Goal: Information Seeking & Learning: Learn about a topic

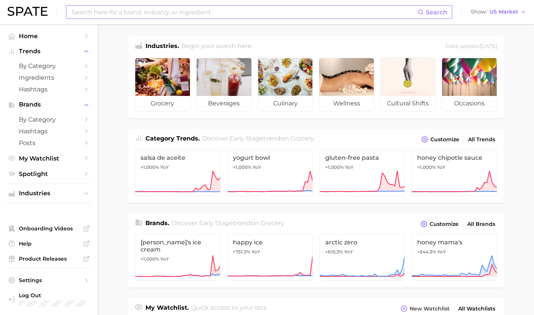
click at [185, 11] on input at bounding box center [244, 12] width 347 height 13
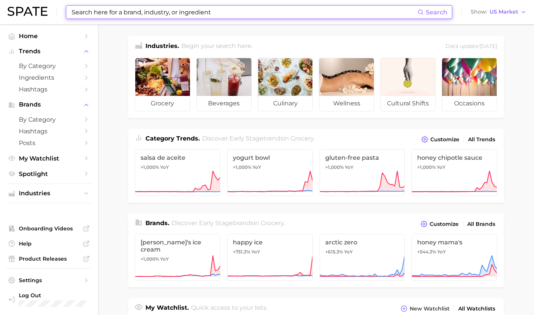
type input "f"
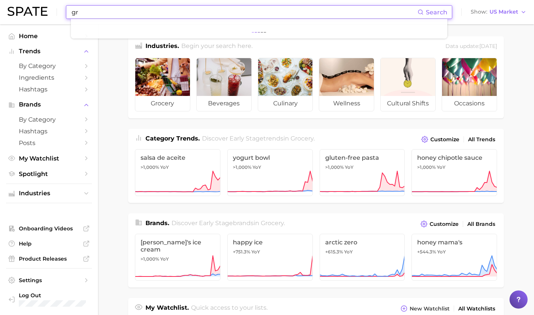
type input "g"
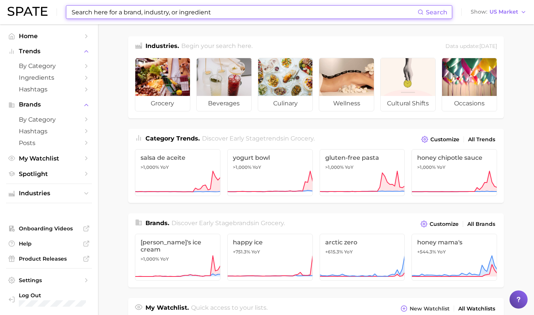
type input "d"
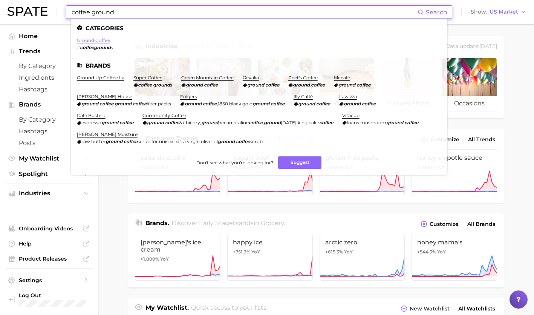
type input "coffee ground"
click at [100, 41] on link "ground coffee" at bounding box center [93, 40] width 33 height 6
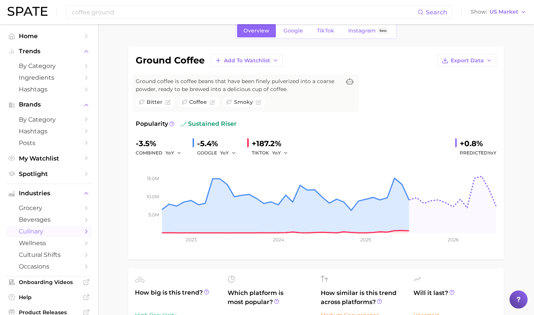
scroll to position [37, 0]
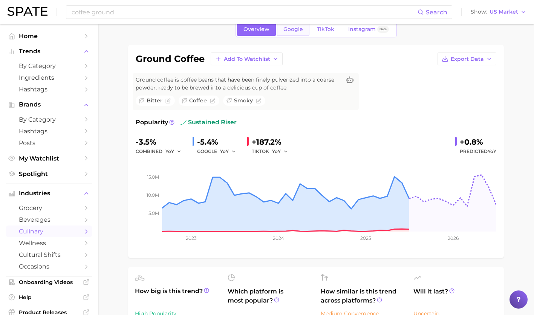
click at [299, 31] on span "Google" at bounding box center [294, 29] width 20 height 6
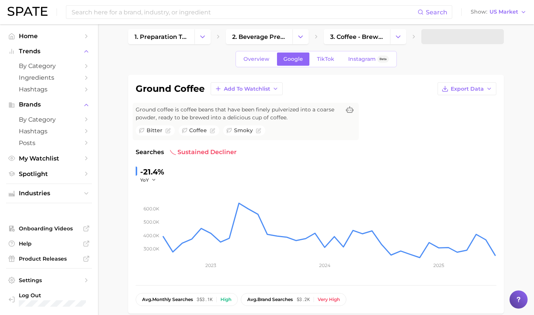
scroll to position [8, 0]
click at [323, 57] on span "TikTok" at bounding box center [325, 58] width 17 height 6
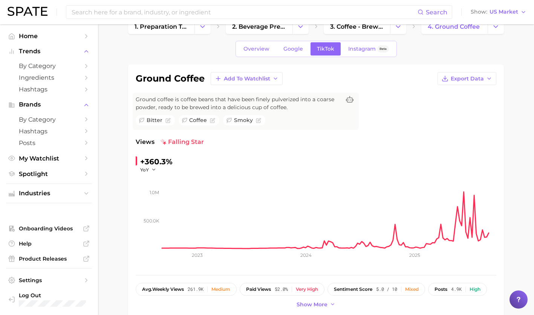
scroll to position [6, 0]
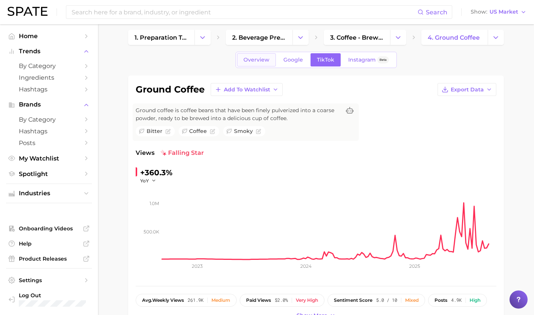
click at [252, 58] on span "Overview" at bounding box center [257, 60] width 26 height 6
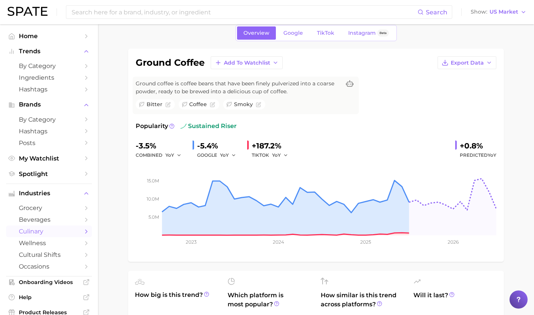
scroll to position [31, 0]
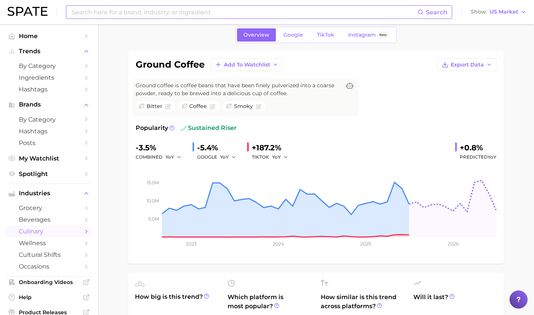
click at [162, 9] on input at bounding box center [244, 12] width 347 height 13
type input "g"
type input "c"
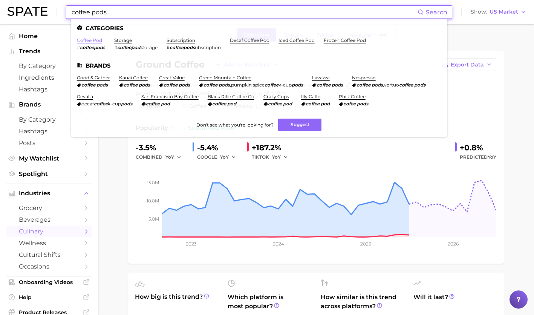
type input "coffee pods"
click at [83, 41] on link "coffee pod" at bounding box center [89, 40] width 25 height 6
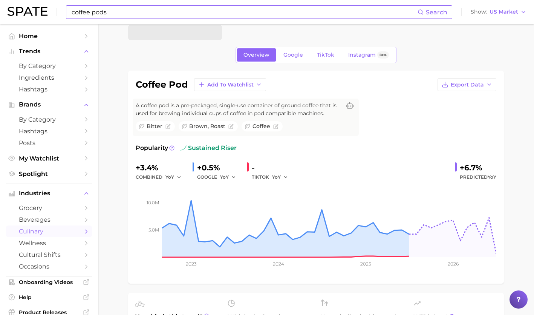
scroll to position [12, 0]
click at [326, 51] on span "TikTok" at bounding box center [325, 54] width 17 height 6
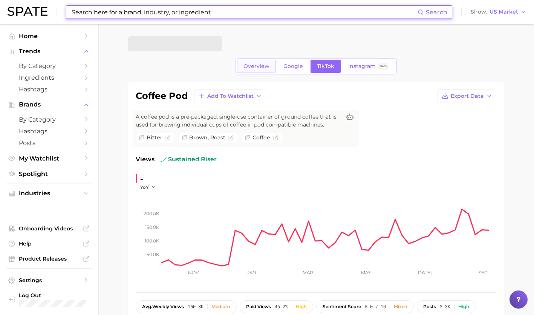
click at [249, 71] on link "Overview" at bounding box center [256, 66] width 39 height 13
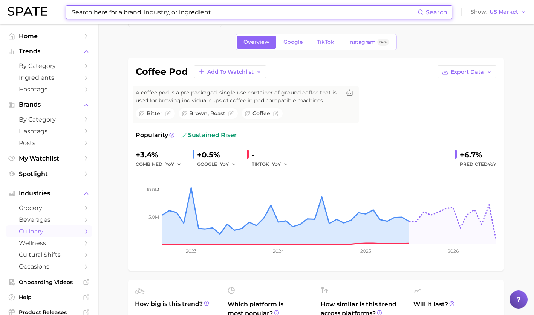
scroll to position [25, 0]
click at [289, 164] on div "YoY" at bounding box center [282, 163] width 21 height 9
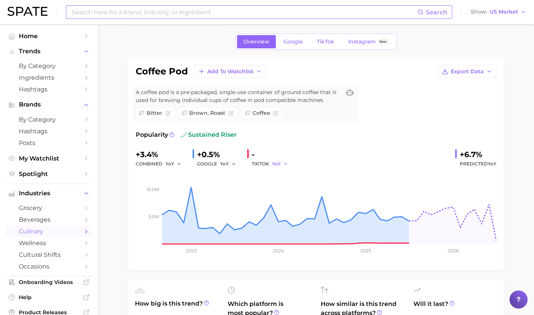
click at [282, 164] on button "YoY" at bounding box center [280, 163] width 16 height 9
click at [287, 198] on button "MoM" at bounding box center [313, 203] width 83 height 14
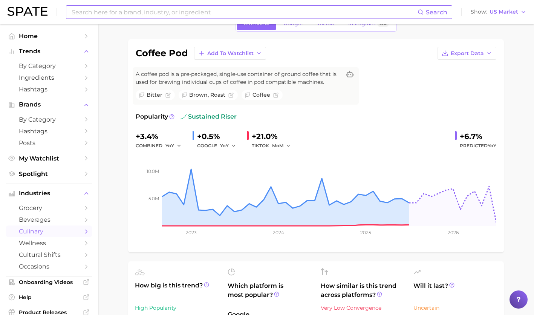
scroll to position [39, 0]
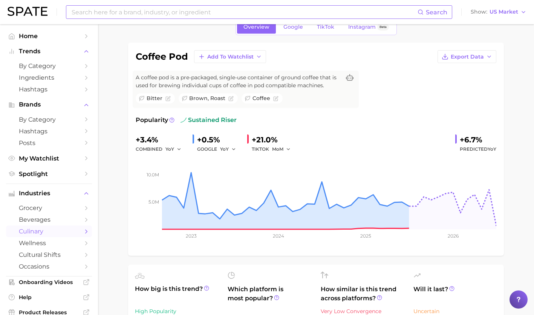
click at [183, 11] on input at bounding box center [244, 12] width 347 height 13
type input "coffee"
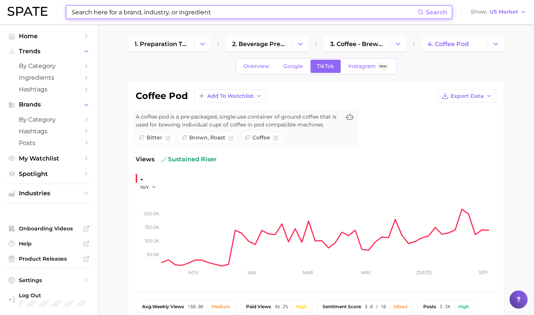
click at [118, 16] on input at bounding box center [244, 12] width 347 height 13
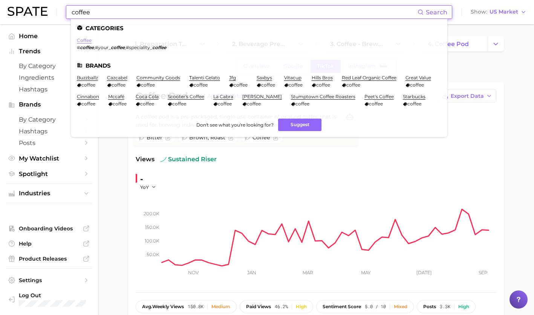
type input "coffee"
click at [80, 41] on link "coffee" at bounding box center [84, 40] width 15 height 6
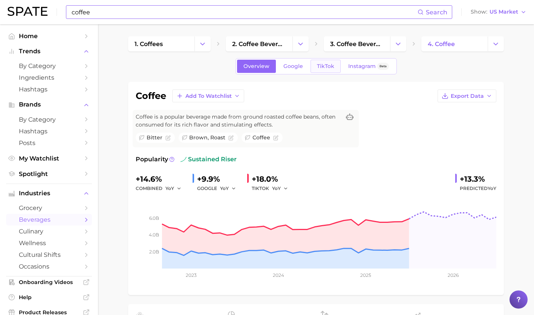
click at [327, 68] on span "TikTok" at bounding box center [325, 66] width 17 height 6
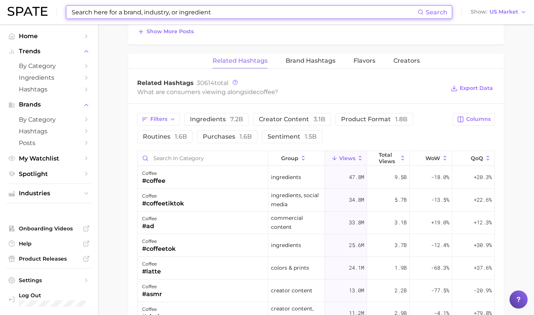
scroll to position [572, 0]
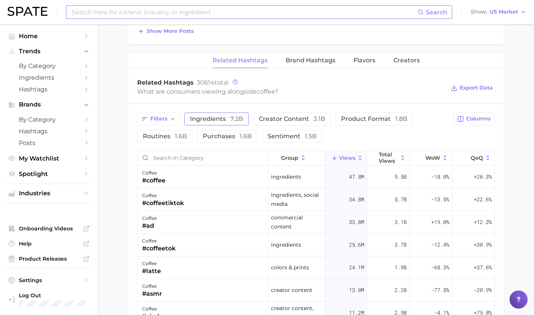
click at [218, 123] on button "ingredients 7.2b" at bounding box center [216, 118] width 65 height 13
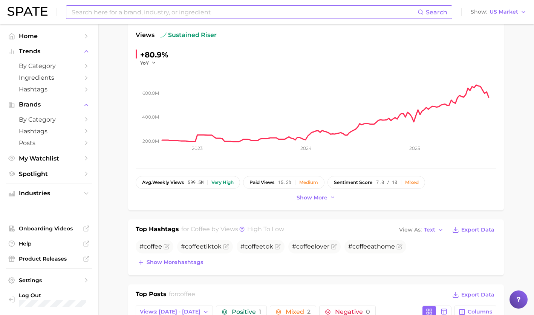
scroll to position [11, 0]
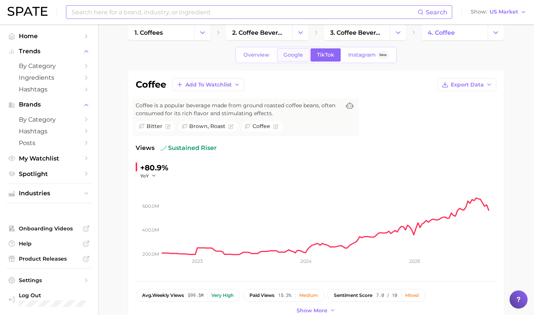
click at [289, 52] on span "Google" at bounding box center [294, 55] width 20 height 6
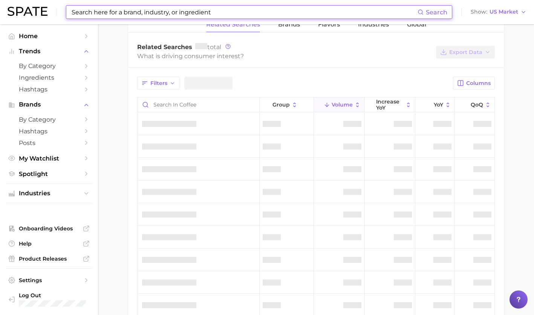
scroll to position [376, 0]
click at [155, 82] on span "Filters" at bounding box center [159, 83] width 17 height 6
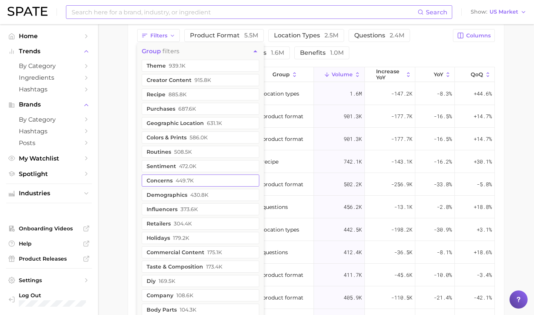
scroll to position [424, 0]
click at [103, 179] on main "1. coffees 2. coffee beverages 3. coffee beverages 4. coffee Overview Google Ti…" at bounding box center [316, 14] width 436 height 828
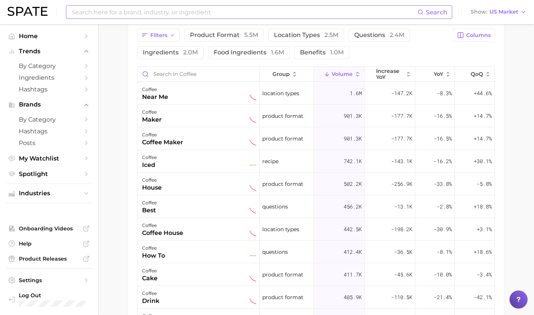
click at [385, 65] on div "Filters product format 5.5m location types 2.5m questions 2.4m ingredients 2.0m…" at bounding box center [316, 205] width 376 height 370
click at [382, 69] on span "increase YoY" at bounding box center [390, 74] width 28 height 12
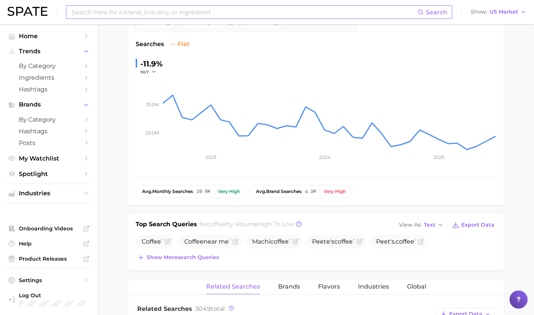
scroll to position [0, 0]
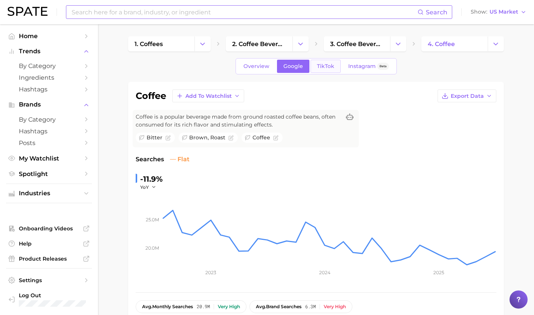
click at [335, 66] on link "TikTok" at bounding box center [326, 66] width 30 height 13
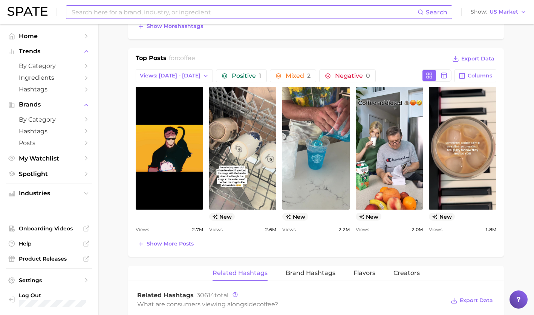
scroll to position [360, 0]
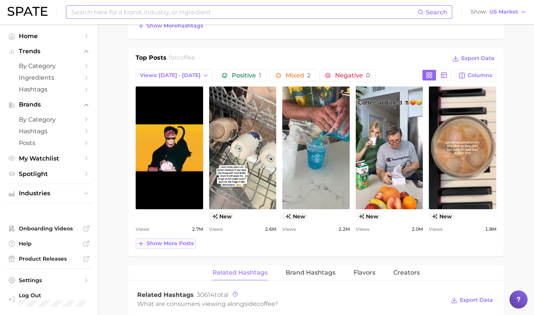
click at [176, 247] on button "Show more posts" at bounding box center [166, 243] width 60 height 11
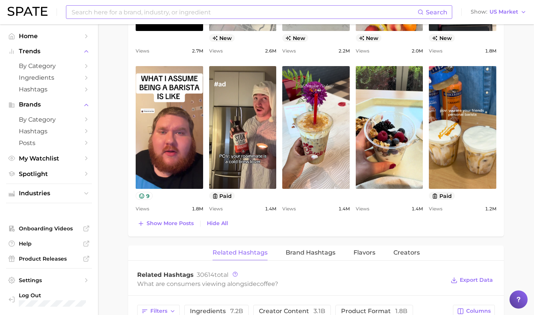
scroll to position [527, 0]
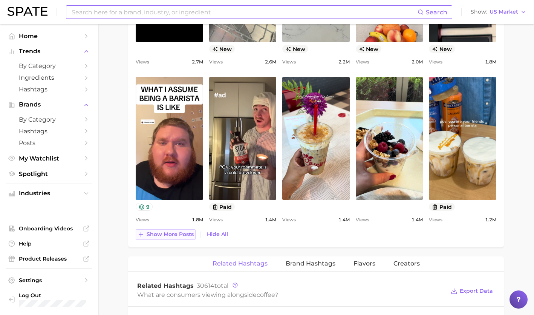
click at [178, 233] on span "Show more posts" at bounding box center [170, 234] width 47 height 6
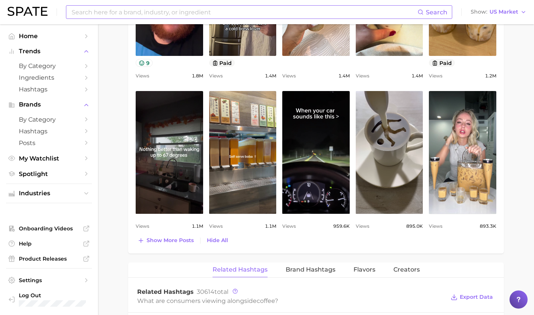
scroll to position [671, 0]
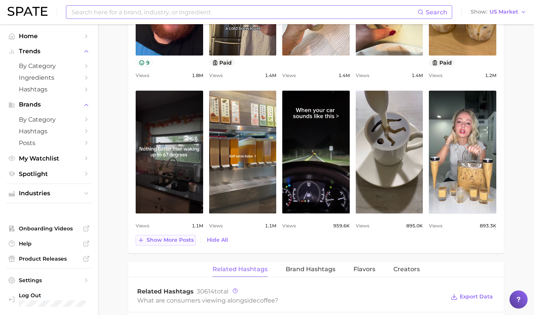
click at [175, 239] on span "Show more posts" at bounding box center [170, 240] width 47 height 6
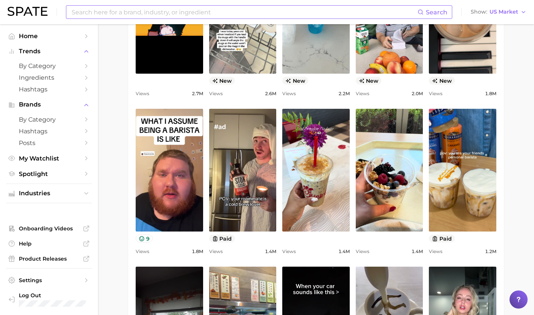
scroll to position [494, 0]
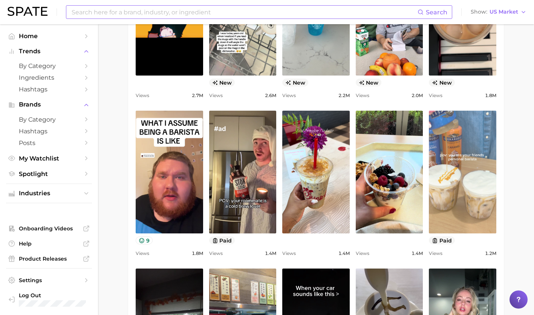
click at [462, 159] on link "view post on TikTok" at bounding box center [463, 172] width 68 height 123
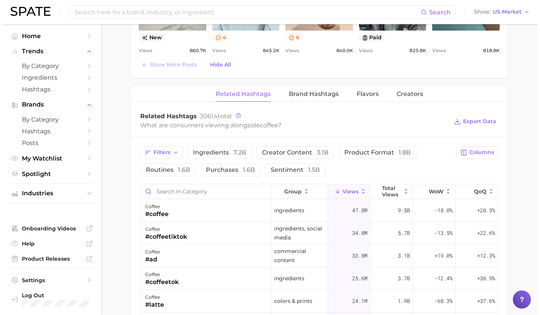
scroll to position [1003, 0]
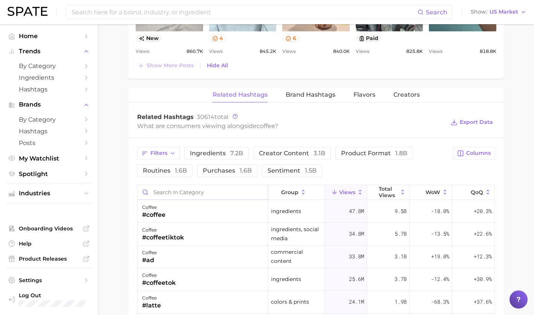
click at [186, 197] on input "Search in category" at bounding box center [203, 192] width 131 height 14
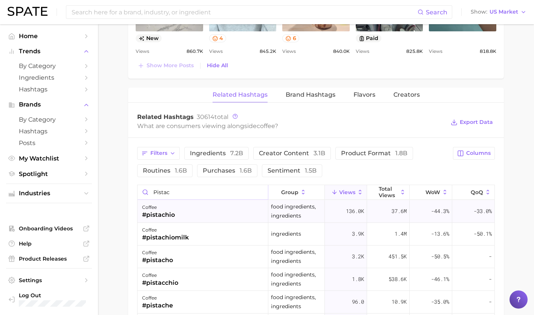
type input "pistac"
click at [189, 220] on div "coffee #pistachio" at bounding box center [203, 211] width 131 height 23
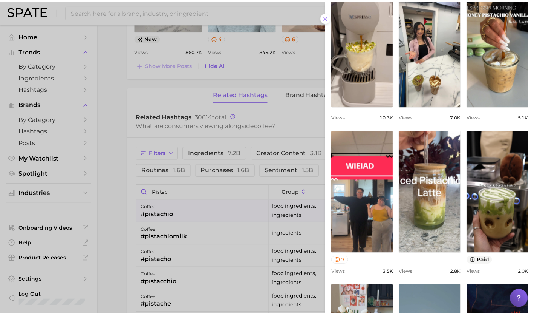
scroll to position [102, 0]
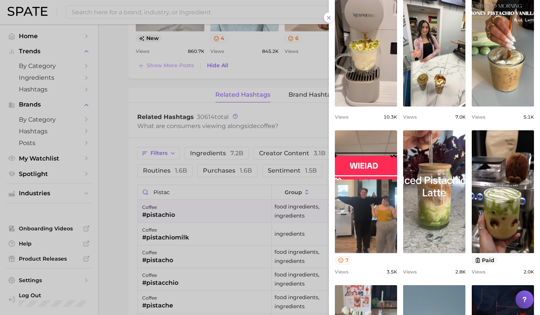
click at [205, 247] on div at bounding box center [270, 157] width 540 height 315
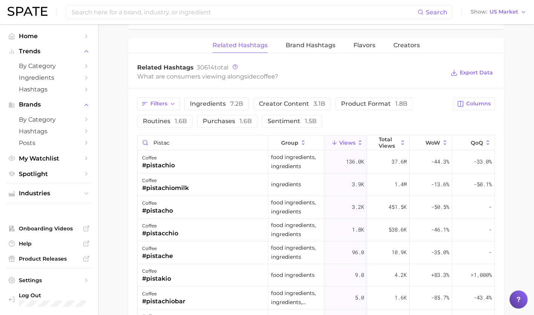
scroll to position [1052, 0]
drag, startPoint x: 395, startPoint y: 146, endPoint x: 435, endPoint y: 143, distance: 40.8
click at [435, 143] on div "pistac group Views Total Views WoW QoQ" at bounding box center [316, 143] width 357 height 15
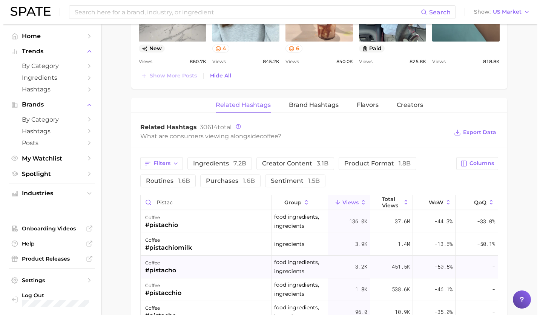
scroll to position [992, 0]
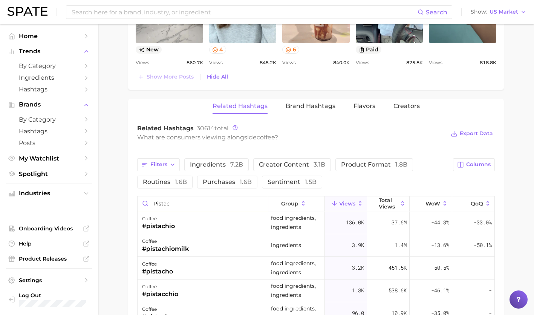
click at [262, 201] on input "pistac" at bounding box center [203, 203] width 131 height 14
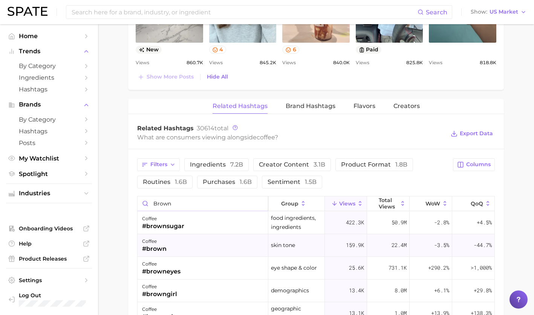
type input "brown"
click at [214, 234] on div "coffee #brown" at bounding box center [203, 245] width 131 height 23
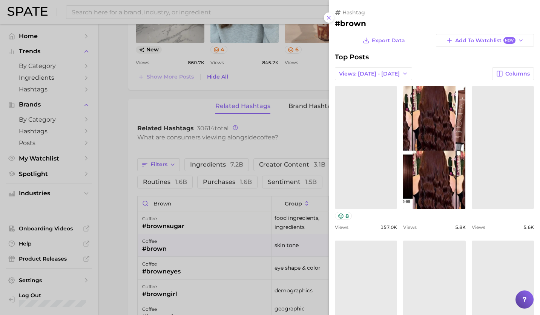
scroll to position [0, 0]
click at [207, 220] on div at bounding box center [270, 157] width 540 height 315
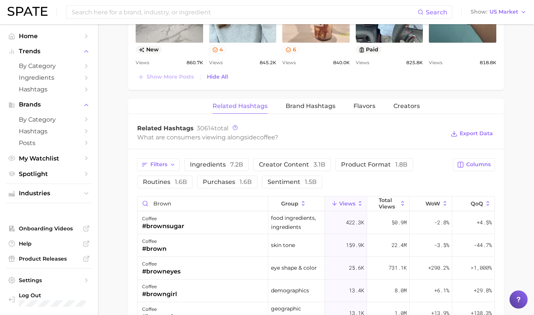
click at [207, 220] on div "coffee #brownsugar" at bounding box center [203, 222] width 131 height 23
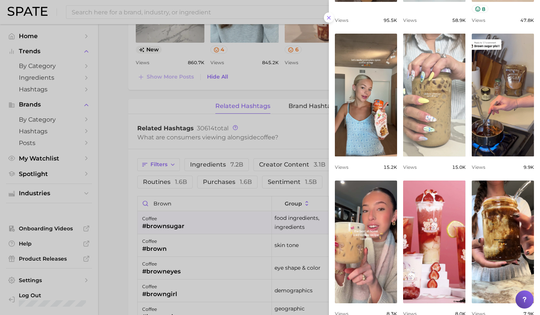
scroll to position [233, 0]
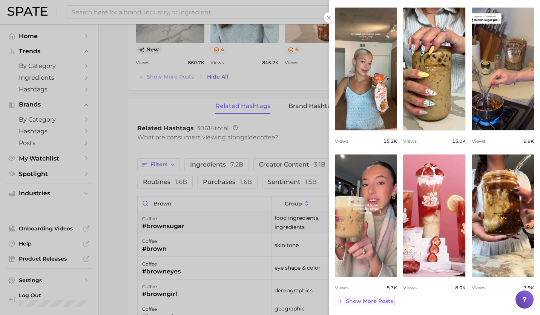
click at [375, 297] on button "Show more posts" at bounding box center [365, 300] width 60 height 11
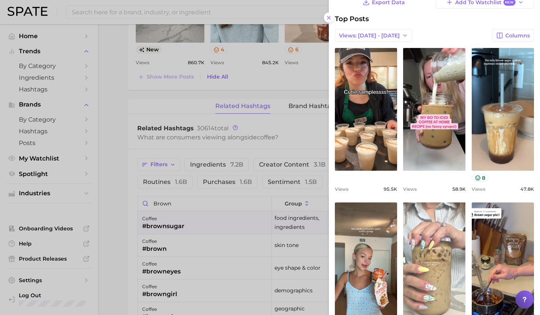
scroll to position [134, 0]
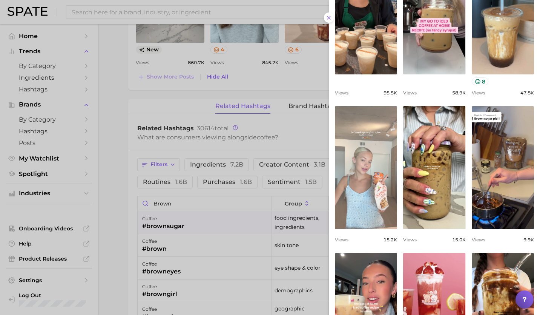
click at [372, 150] on link "view post on TikTok" at bounding box center [366, 167] width 62 height 123
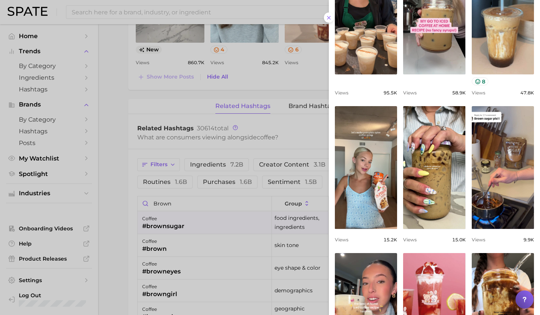
click at [255, 99] on div at bounding box center [270, 157] width 540 height 315
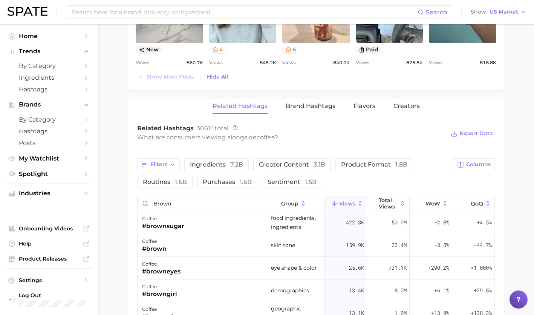
click at [257, 204] on input "brown" at bounding box center [203, 203] width 131 height 14
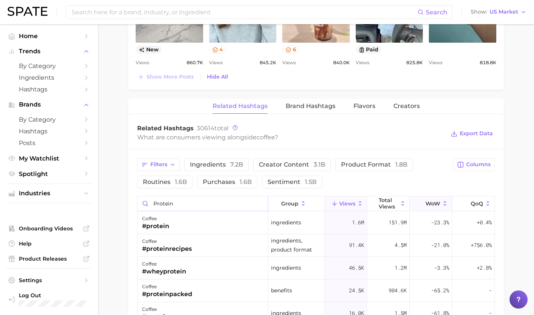
type input "protein"
click at [431, 202] on span "WoW" at bounding box center [433, 203] width 15 height 6
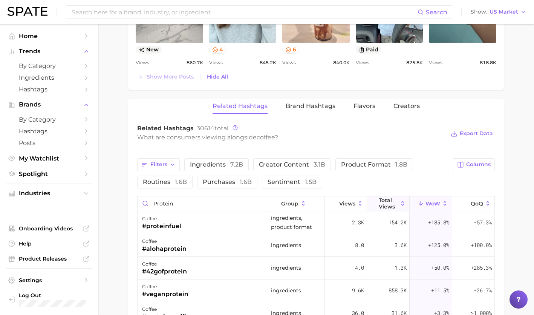
click at [384, 202] on span "Total Views" at bounding box center [388, 203] width 19 height 12
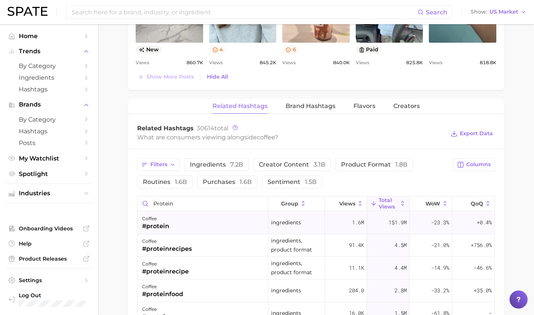
click at [227, 230] on div "coffee #protein" at bounding box center [203, 222] width 131 height 23
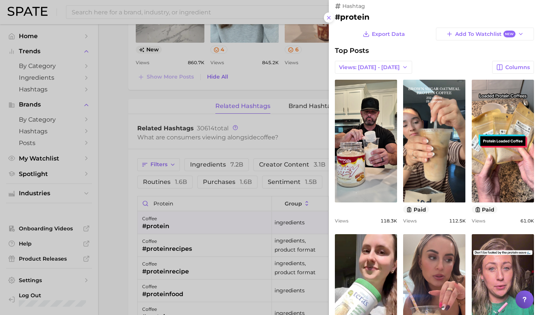
scroll to position [4, 0]
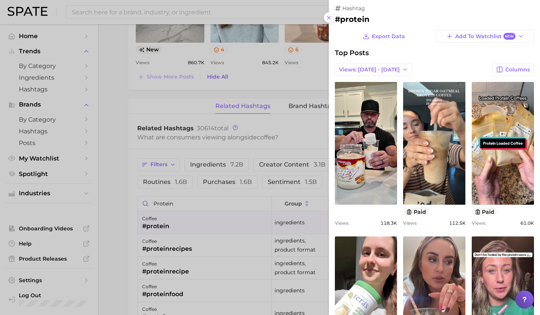
click at [205, 212] on div at bounding box center [270, 157] width 540 height 315
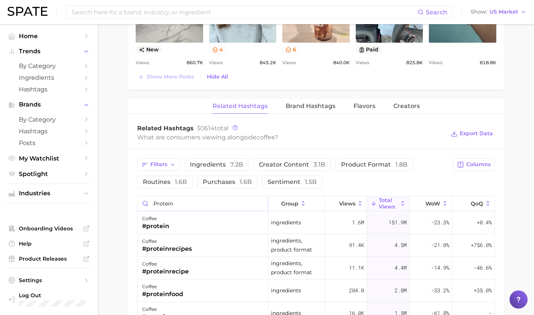
click at [257, 204] on input "protein" at bounding box center [203, 203] width 131 height 14
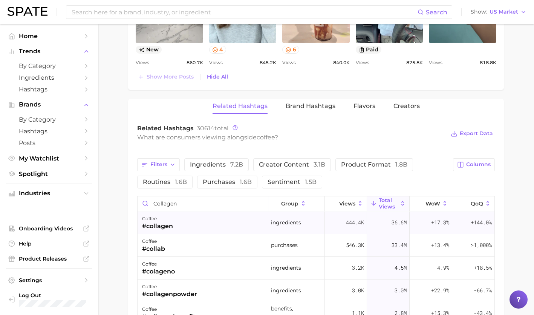
type input "collagen"
click at [218, 226] on div "coffee #collagen" at bounding box center [203, 222] width 131 height 23
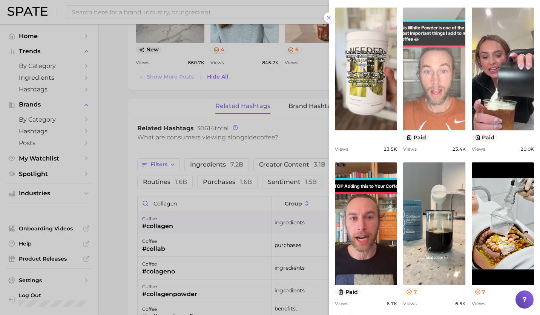
scroll to position [249, 0]
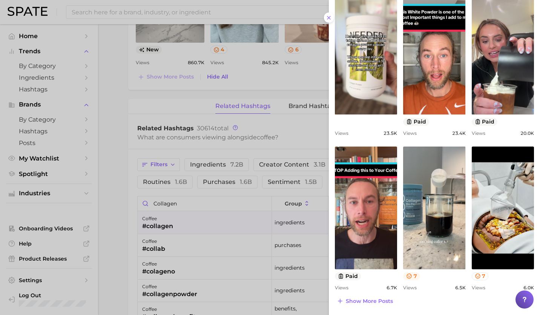
click at [407, 275] on icon at bounding box center [409, 275] width 5 height 5
click at [370, 300] on span "Show more posts" at bounding box center [369, 301] width 47 height 6
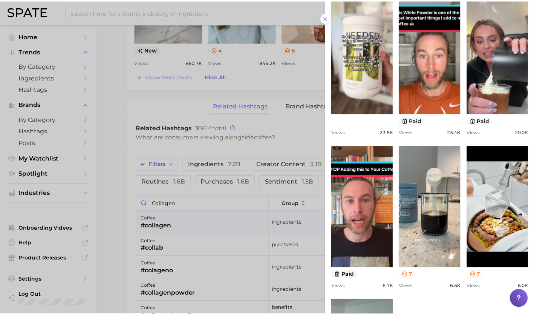
scroll to position [250, 0]
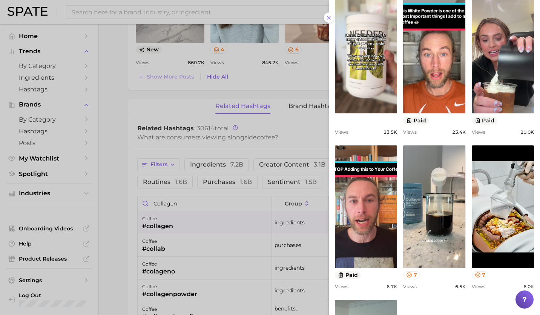
click at [216, 227] on div at bounding box center [270, 157] width 540 height 315
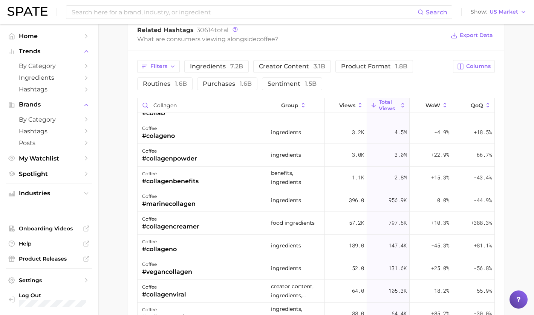
scroll to position [1090, 0]
click at [260, 106] on input "collagen" at bounding box center [203, 105] width 131 height 14
click at [258, 105] on input "collagen" at bounding box center [203, 105] width 131 height 14
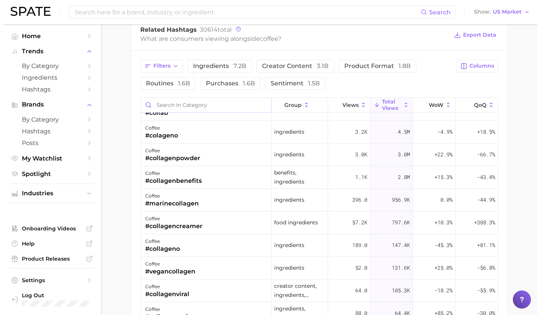
scroll to position [0, 0]
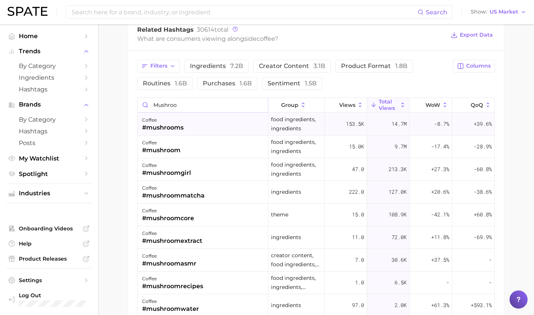
type input "mushroo"
click at [208, 129] on div "coffee #mushrooms" at bounding box center [203, 124] width 131 height 23
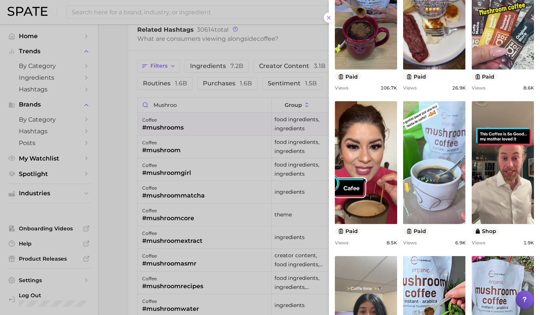
scroll to position [249, 0]
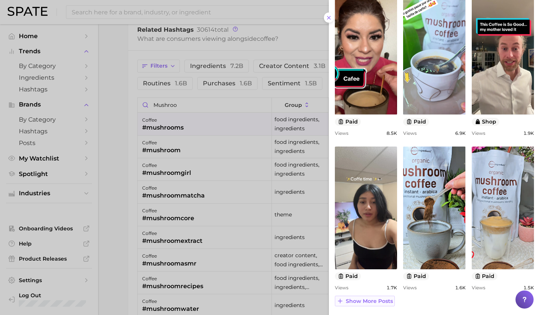
click at [380, 298] on span "Show more posts" at bounding box center [369, 301] width 47 height 6
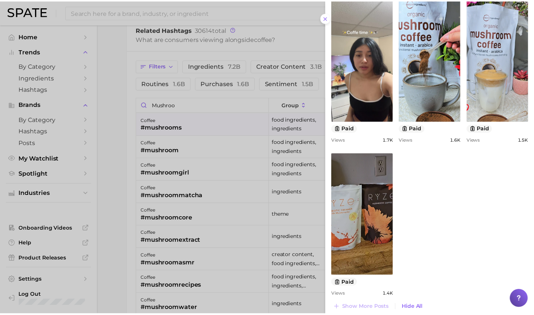
scroll to position [396, 0]
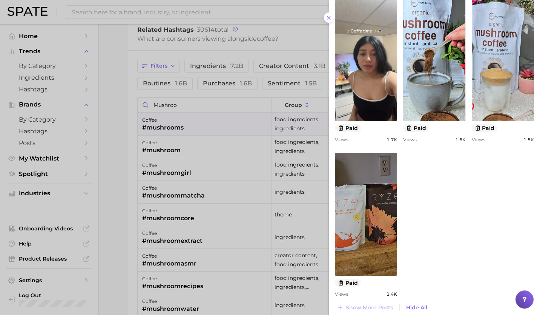
click at [183, 125] on div at bounding box center [270, 157] width 540 height 315
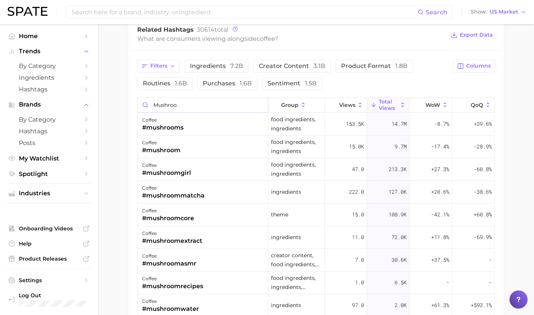
click at [261, 105] on input "mushroo" at bounding box center [203, 105] width 131 height 14
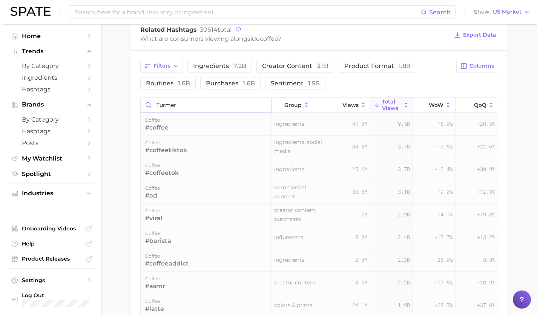
scroll to position [1080, 0]
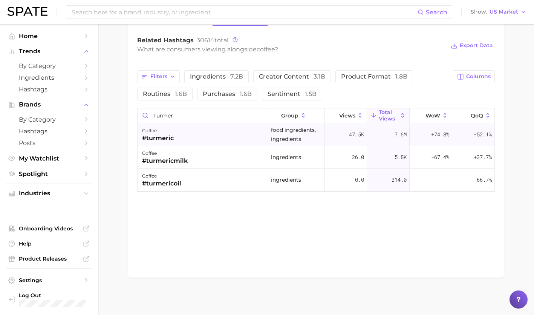
type input "turmer"
click at [235, 134] on div "coffee #turmeric" at bounding box center [203, 134] width 131 height 23
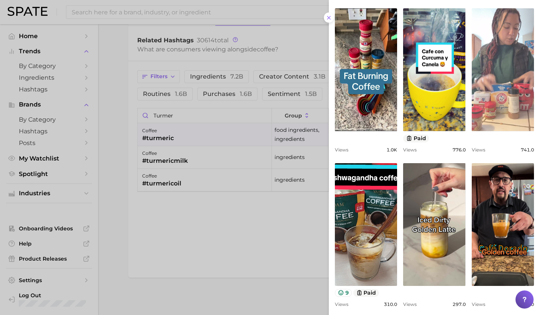
scroll to position [249, 0]
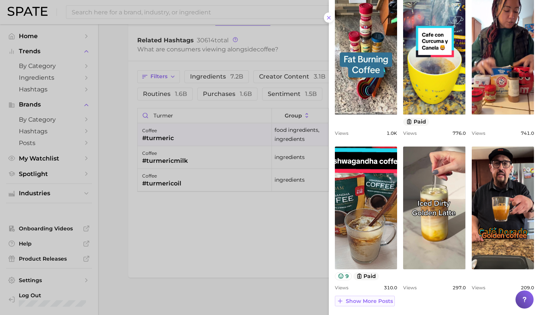
click at [375, 299] on span "Show more posts" at bounding box center [369, 301] width 47 height 6
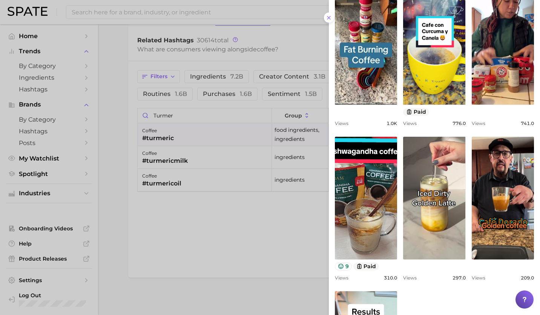
scroll to position [259, 0]
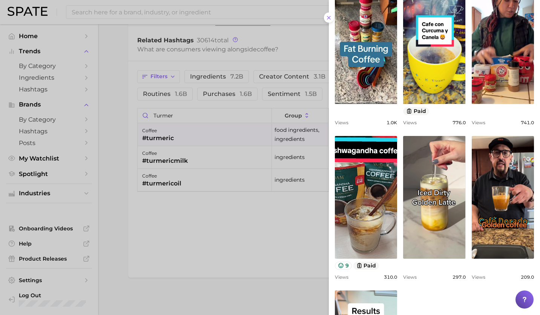
click at [267, 175] on div at bounding box center [270, 157] width 540 height 315
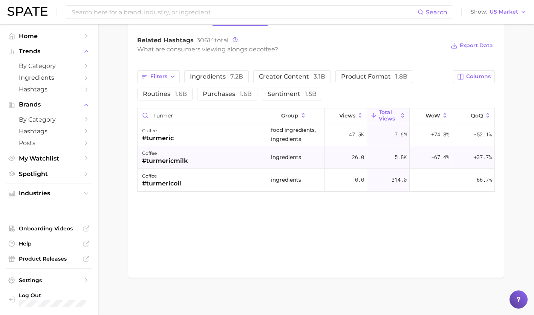
click at [240, 156] on div "coffee #turmericmilk" at bounding box center [203, 157] width 131 height 23
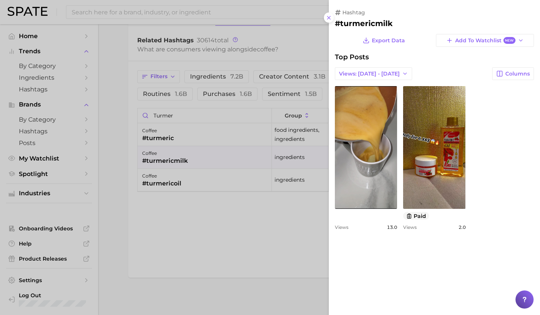
scroll to position [0, 0]
click at [224, 138] on div at bounding box center [270, 157] width 540 height 315
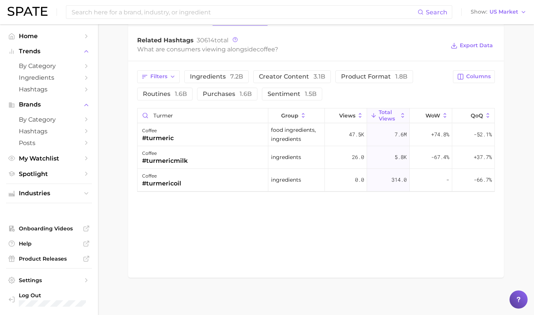
click at [224, 138] on div "coffee #turmeric" at bounding box center [203, 134] width 131 height 23
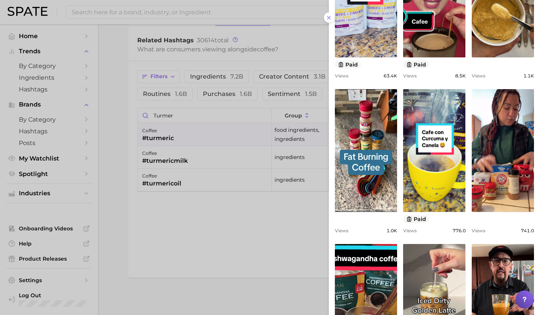
scroll to position [249, 0]
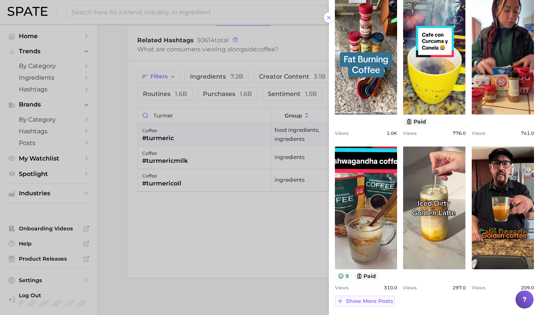
click at [358, 301] on span "Show more posts" at bounding box center [369, 301] width 47 height 6
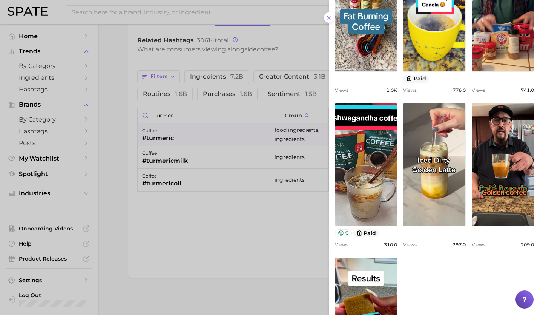
scroll to position [291, 0]
click at [227, 235] on div at bounding box center [270, 157] width 540 height 315
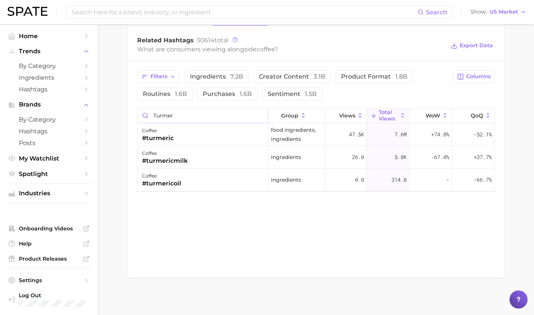
click at [261, 115] on input "turmer" at bounding box center [203, 115] width 131 height 14
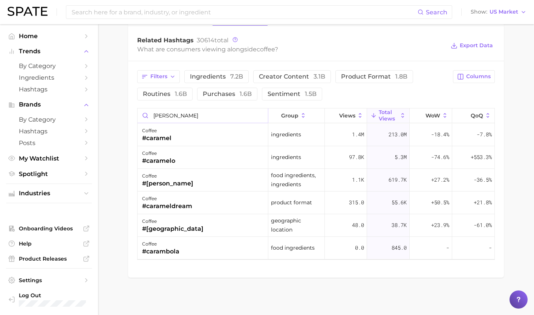
type input "[PERSON_NAME]"
click at [263, 116] on input "[PERSON_NAME]" at bounding box center [203, 115] width 131 height 14
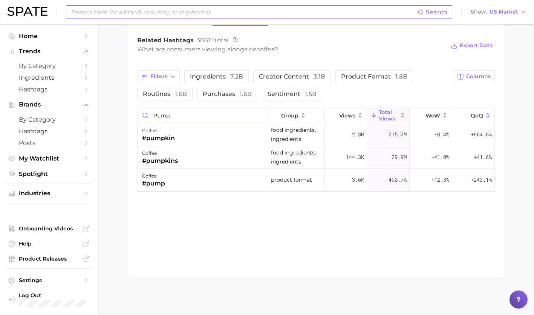
type input "pump"
click at [259, 117] on input "pump" at bounding box center [203, 115] width 131 height 14
click at [264, 112] on input "pump" at bounding box center [203, 115] width 131 height 14
click at [262, 114] on input "pump" at bounding box center [203, 115] width 131 height 14
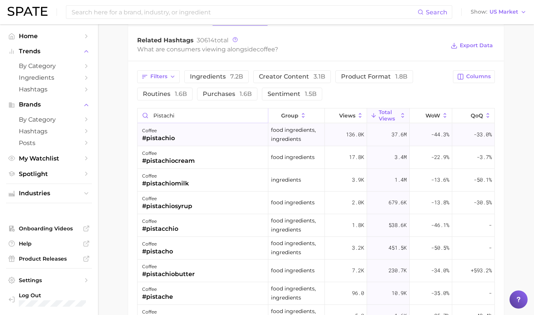
type input "pistachi"
click at [205, 142] on div "coffee #pistachio" at bounding box center [203, 134] width 131 height 23
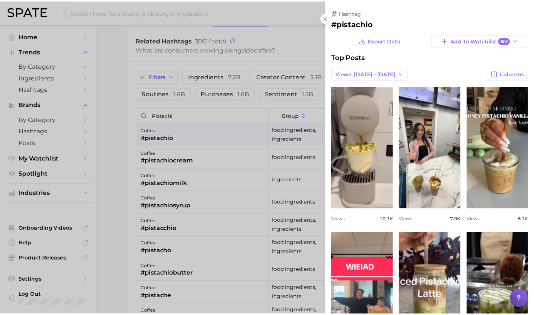
scroll to position [0, 0]
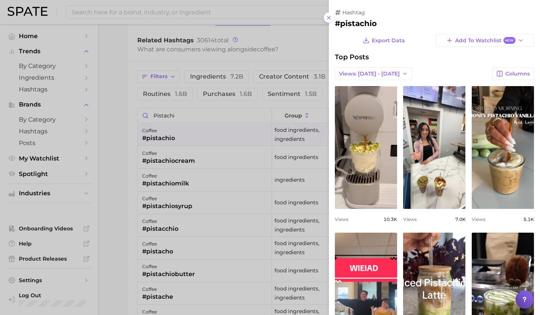
click at [205, 142] on div at bounding box center [270, 157] width 540 height 315
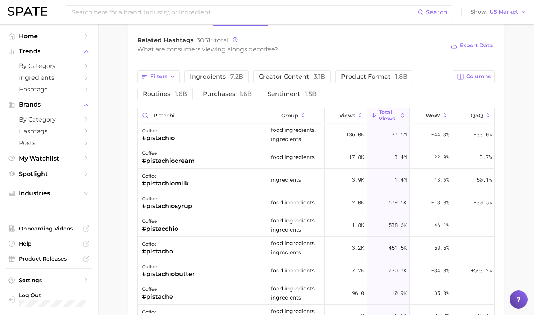
click at [260, 115] on input "pistachi" at bounding box center [203, 115] width 131 height 14
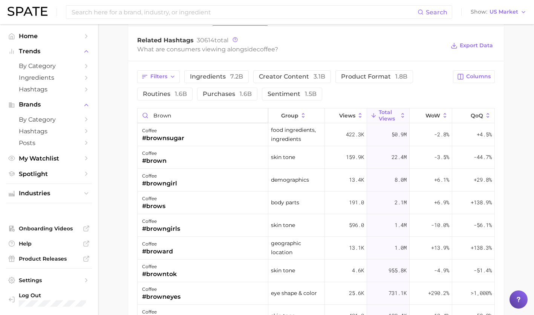
type input "brown"
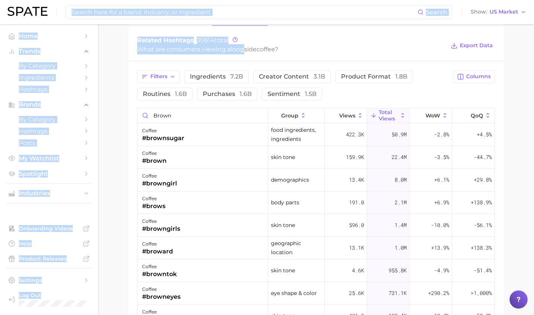
drag, startPoint x: 246, startPoint y: 60, endPoint x: 253, endPoint y: 2, distance: 57.9
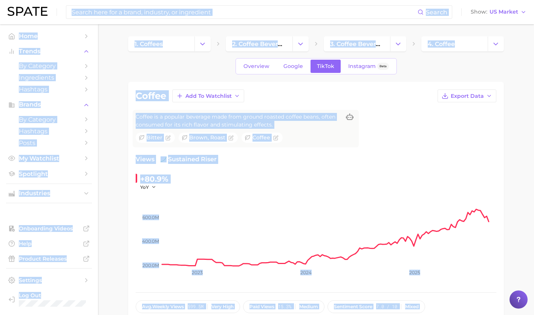
click at [185, 70] on div "Overview Google TikTok Instagram Beta" at bounding box center [316, 66] width 376 height 16
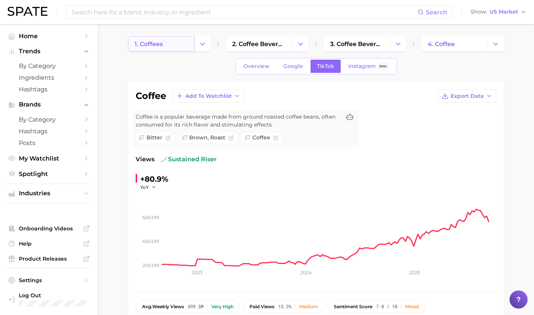
click at [167, 44] on link "1. coffees" at bounding box center [161, 43] width 66 height 15
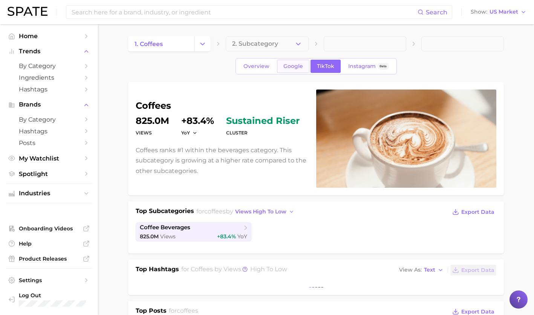
click at [291, 68] on span "Google" at bounding box center [294, 66] width 20 height 6
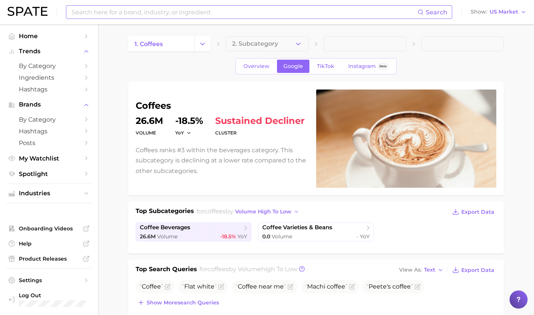
click at [171, 13] on input at bounding box center [244, 12] width 347 height 13
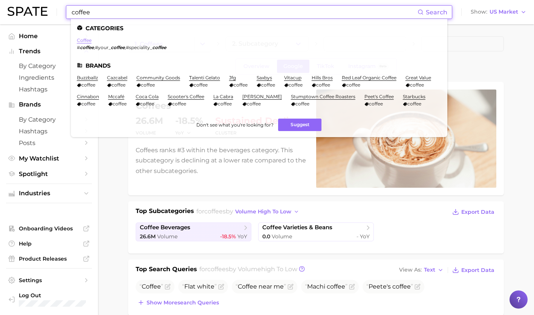
type input "coffee"
click at [81, 38] on link "coffee" at bounding box center [84, 40] width 15 height 6
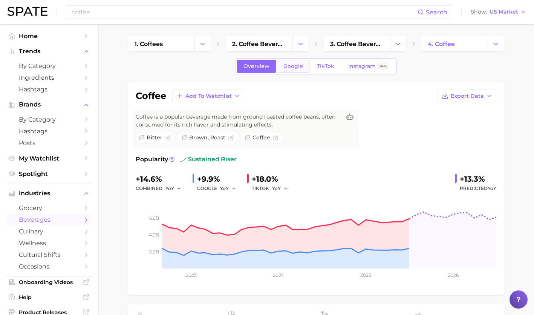
click at [290, 68] on span "Google" at bounding box center [294, 66] width 20 height 6
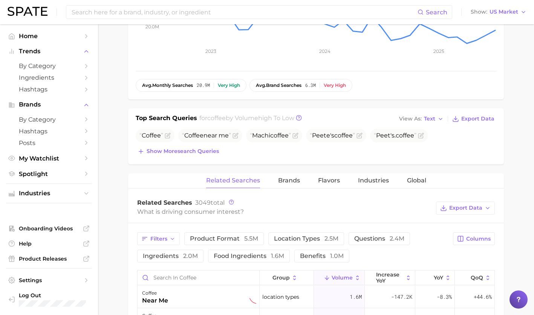
scroll to position [221, 0]
click at [205, 153] on span "Show more search queries" at bounding box center [183, 151] width 72 height 6
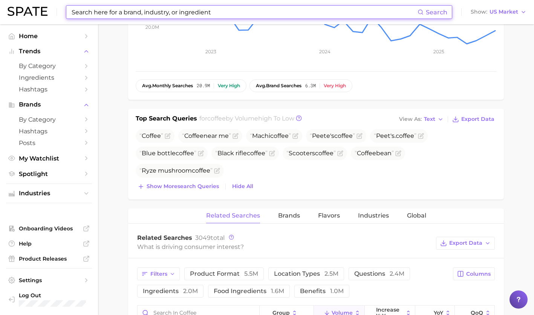
click at [222, 9] on input at bounding box center [244, 12] width 347 height 13
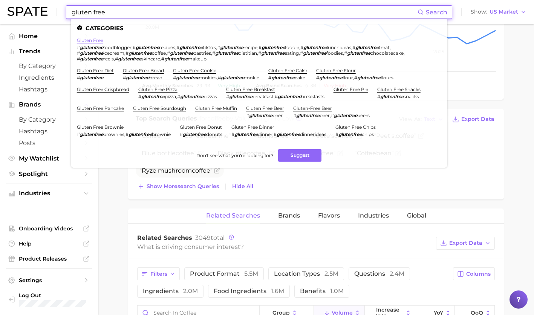
type input "gluten free"
click at [90, 41] on link "gluten free" at bounding box center [90, 40] width 26 height 6
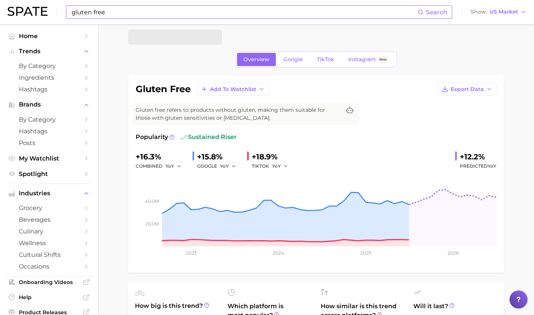
scroll to position [7, 0]
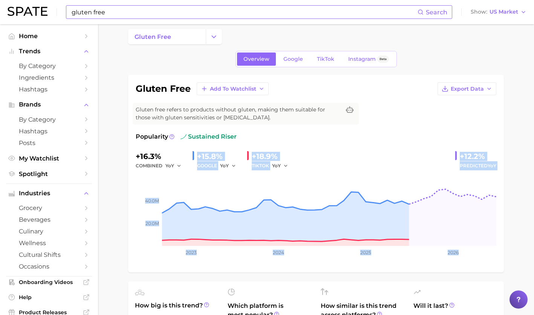
drag, startPoint x: 241, startPoint y: 172, endPoint x: 193, endPoint y: 152, distance: 52.4
click at [193, 152] on div "+16.3% combined YoY +15.8% GOOGLE YoY +18.9% TIKTOK YoY +12.2% Predicted YoY 20…" at bounding box center [316, 207] width 361 height 114
drag, startPoint x: 193, startPoint y: 152, endPoint x: 200, endPoint y: 154, distance: 7.4
click at [200, 154] on div "+16.3% combined YoY +15.8% GOOGLE YoY +18.9% TIKTOK YoY +12.2% Predicted YoY 20…" at bounding box center [316, 207] width 361 height 114
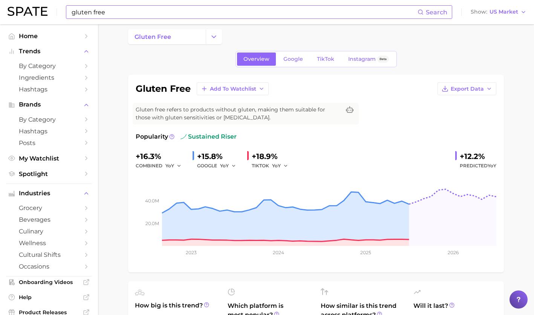
drag, startPoint x: 200, startPoint y: 154, endPoint x: 177, endPoint y: 150, distance: 23.3
click at [177, 150] on div "Popularity sustained riser +16.3% combined YoY +15.8% GOOGLE YoY +18.9% TIKTOK …" at bounding box center [316, 198] width 361 height 132
drag, startPoint x: 197, startPoint y: 154, endPoint x: 241, endPoint y: 167, distance: 46.2
click at [241, 167] on div "+15.8% GOOGLE YoY" at bounding box center [217, 160] width 49 height 20
copy div "+15.8% GOOGLE"
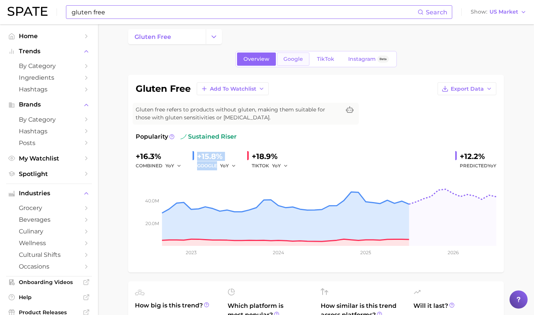
click at [296, 57] on span "Google" at bounding box center [294, 59] width 20 height 6
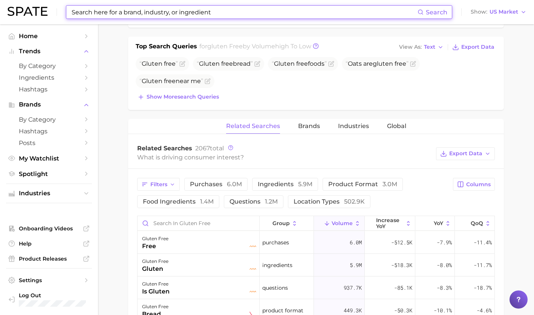
scroll to position [245, 0]
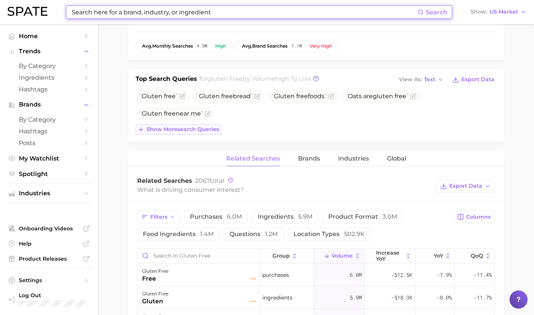
click at [202, 125] on button "Show more search queries" at bounding box center [178, 129] width 85 height 11
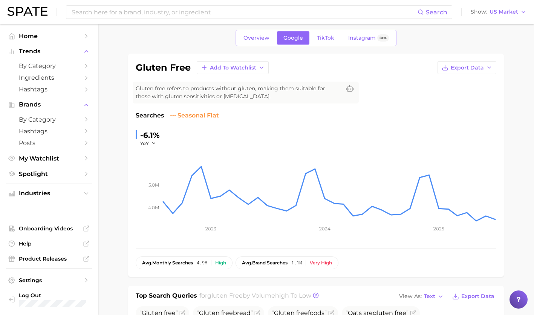
scroll to position [0, 0]
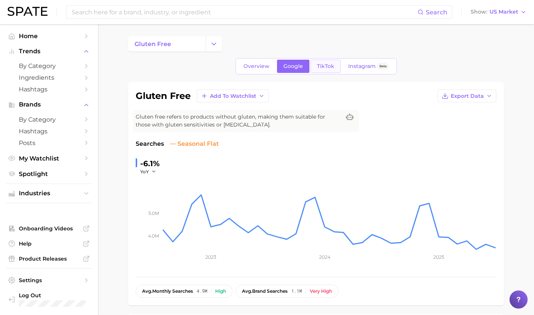
click at [318, 62] on link "TikTok" at bounding box center [326, 66] width 30 height 13
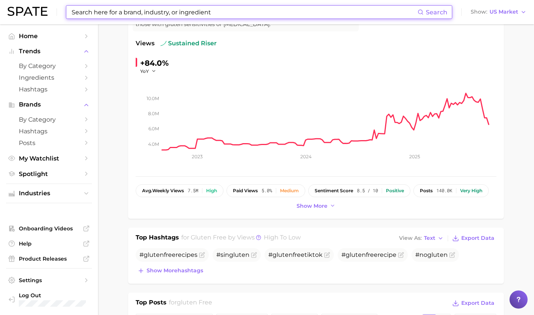
scroll to position [100, 0]
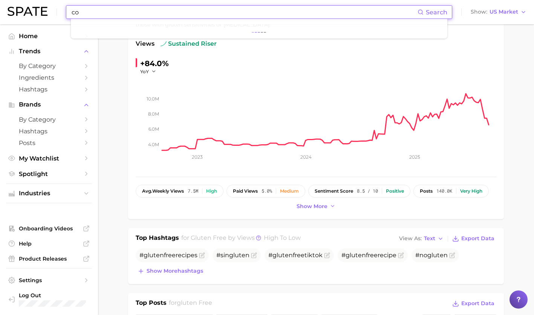
type input "c"
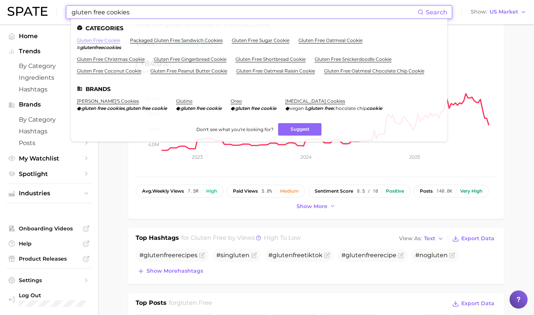
type input "gluten free cookies"
click at [108, 42] on link "gluten free cookie" at bounding box center [98, 40] width 43 height 6
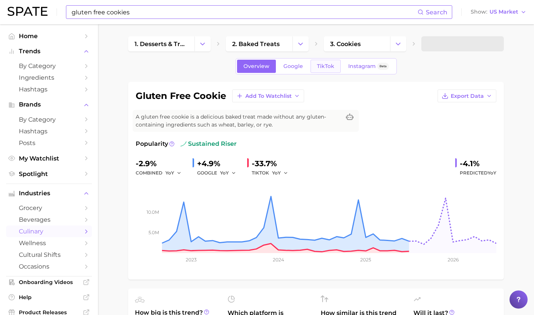
click at [327, 69] on span "TikTok" at bounding box center [325, 66] width 17 height 6
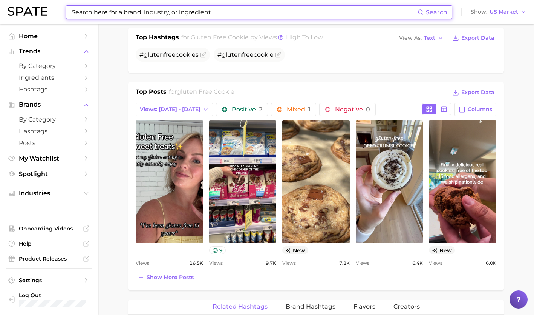
scroll to position [301, 0]
click at [178, 279] on span "Show more posts" at bounding box center [170, 276] width 47 height 6
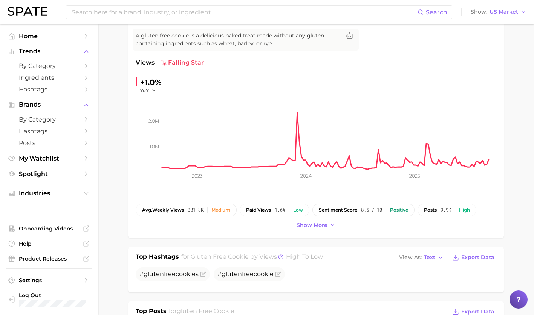
scroll to position [0, 0]
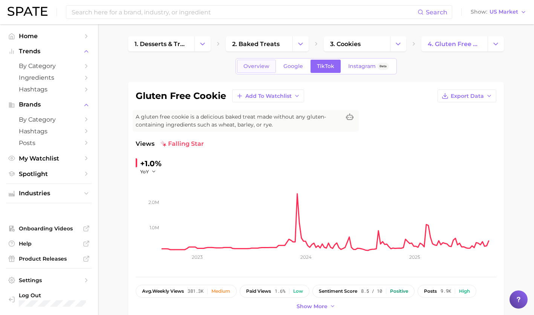
click at [256, 62] on link "Overview" at bounding box center [256, 66] width 39 height 13
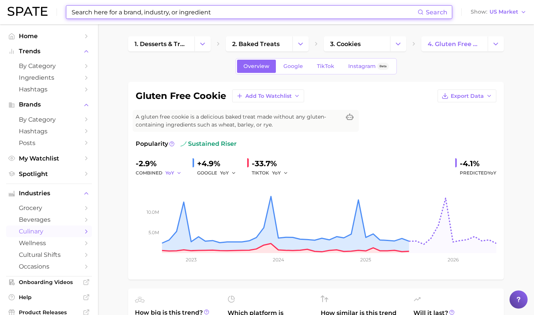
click at [177, 172] on icon "button" at bounding box center [179, 172] width 5 height 5
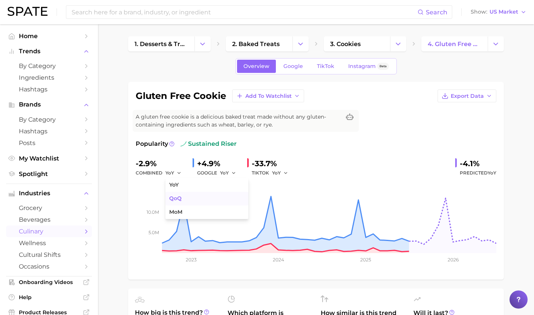
click at [186, 201] on button "QoQ" at bounding box center [207, 199] width 83 height 14
click at [180, 171] on icon "button" at bounding box center [180, 172] width 5 height 5
click at [182, 187] on button "YoY" at bounding box center [207, 185] width 83 height 14
click at [174, 171] on button "YoY" at bounding box center [174, 172] width 16 height 9
click at [183, 212] on button "MoM" at bounding box center [207, 212] width 83 height 14
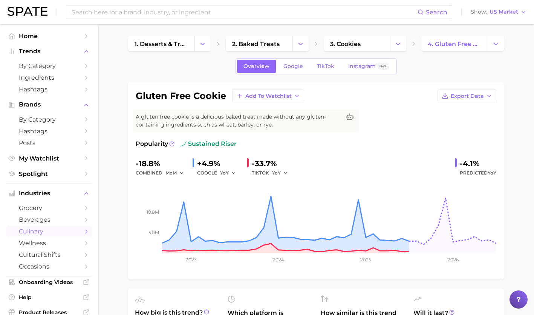
click at [292, 171] on div "YoY" at bounding box center [282, 172] width 21 height 9
click at [286, 173] on polyline "button" at bounding box center [285, 172] width 3 height 1
click at [289, 200] on button "QoQ" at bounding box center [313, 199] width 83 height 14
click at [286, 174] on icon "button" at bounding box center [287, 172] width 5 height 5
click at [290, 211] on button "MoM" at bounding box center [313, 212] width 83 height 14
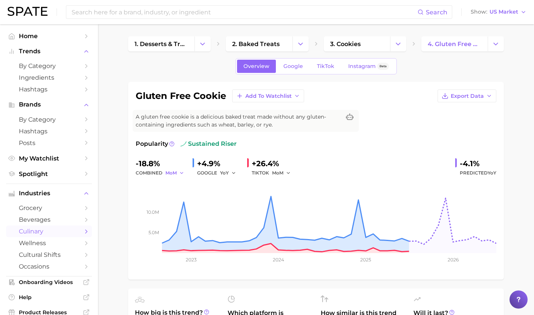
click at [178, 174] on button "MoM" at bounding box center [175, 172] width 19 height 9
click at [194, 211] on button "MoM" at bounding box center [207, 212] width 83 height 14
click at [178, 173] on button "MoM" at bounding box center [175, 172] width 19 height 9
click at [180, 197] on span "QoQ" at bounding box center [175, 198] width 12 height 6
click at [167, 174] on span "QoQ" at bounding box center [171, 172] width 11 height 6
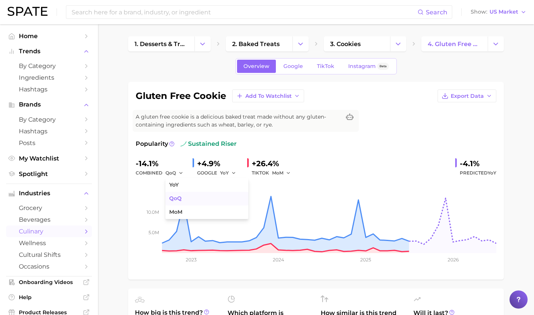
click at [177, 195] on span "QoQ" at bounding box center [175, 198] width 12 height 6
click at [169, 175] on span "QoQ" at bounding box center [171, 172] width 11 height 6
click at [176, 186] on span "YoY" at bounding box center [173, 184] width 9 height 6
click at [292, 65] on span "Google" at bounding box center [294, 66] width 20 height 6
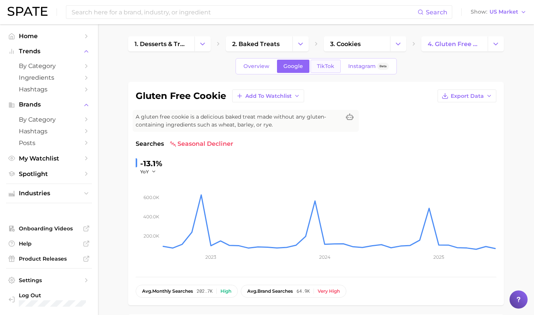
click at [321, 69] on span "TikTok" at bounding box center [325, 66] width 17 height 6
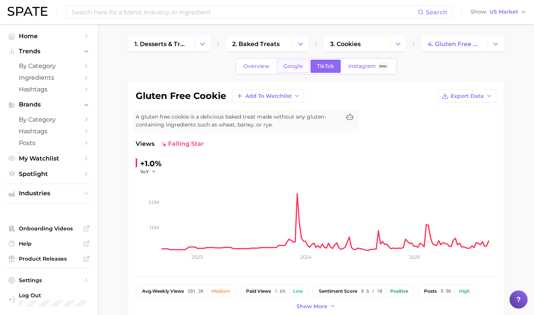
click at [291, 68] on span "Google" at bounding box center [294, 66] width 20 height 6
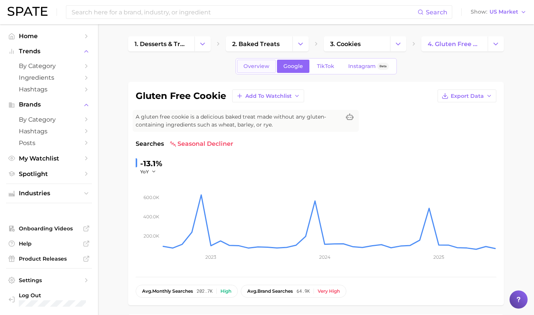
click at [259, 66] on span "Overview" at bounding box center [257, 66] width 26 height 6
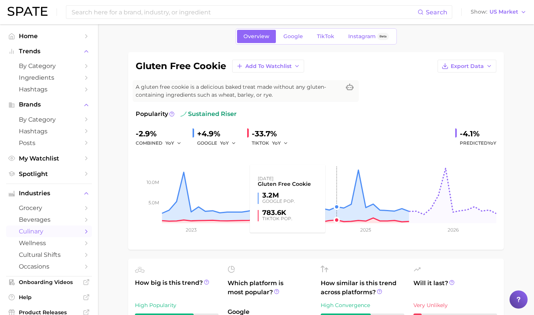
scroll to position [31, 0]
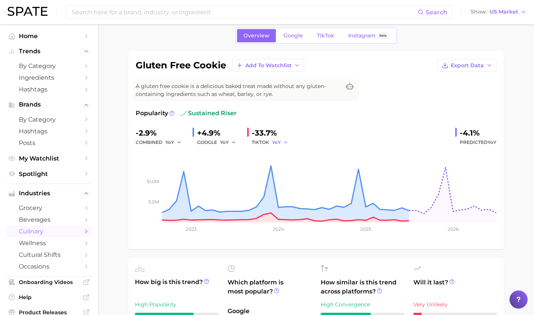
click at [282, 143] on button "YoY" at bounding box center [280, 142] width 16 height 9
click at [295, 179] on button "MoM" at bounding box center [313, 182] width 83 height 14
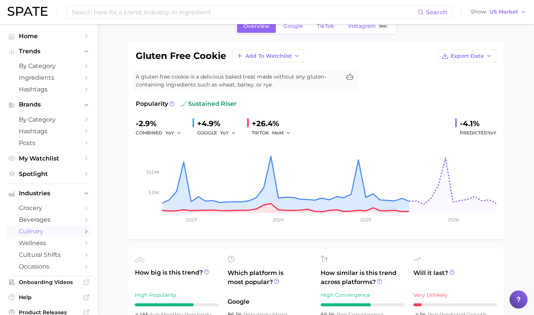
scroll to position [38, 0]
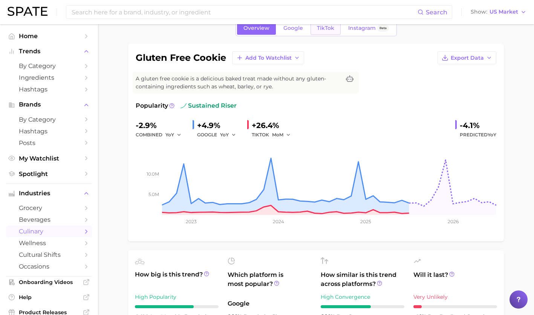
click at [322, 31] on span "TikTok" at bounding box center [325, 28] width 17 height 6
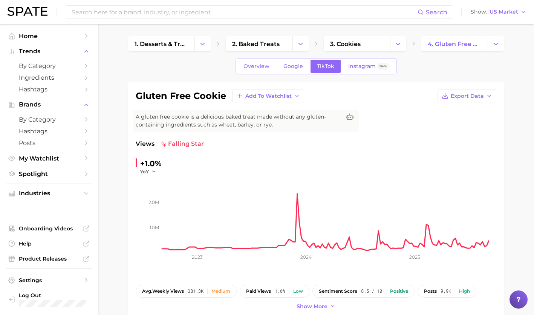
click at [154, 167] on div "+1.0%" at bounding box center [151, 163] width 22 height 12
click at [154, 169] on icon "button" at bounding box center [153, 171] width 5 height 5
click at [167, 207] on button "MoM" at bounding box center [181, 210] width 83 height 14
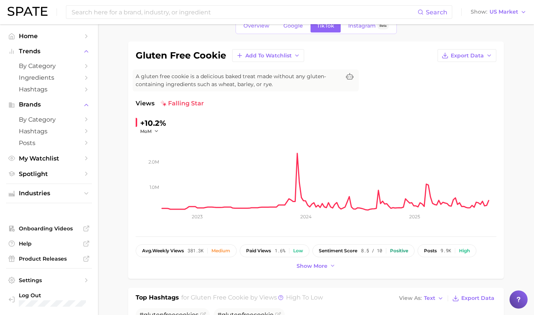
scroll to position [40, 0]
click at [298, 31] on link "Google" at bounding box center [293, 26] width 32 height 13
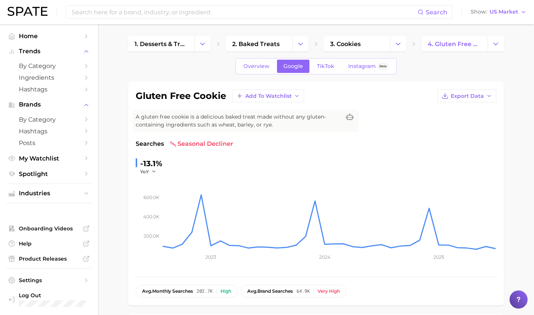
click at [154, 166] on div "-13.1%" at bounding box center [151, 163] width 22 height 12
click at [154, 172] on polyline "button" at bounding box center [153, 171] width 3 height 1
click at [166, 207] on button "MoM" at bounding box center [181, 210] width 83 height 14
click at [157, 172] on polyline "button" at bounding box center [156, 171] width 3 height 1
click at [160, 198] on button "QoQ" at bounding box center [181, 196] width 83 height 14
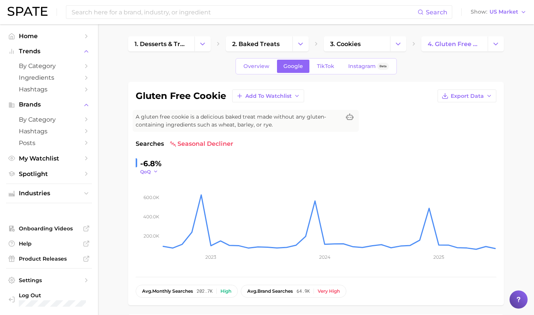
click at [154, 174] on button "QoQ" at bounding box center [149, 171] width 18 height 6
click at [154, 182] on button "YoY" at bounding box center [181, 182] width 83 height 14
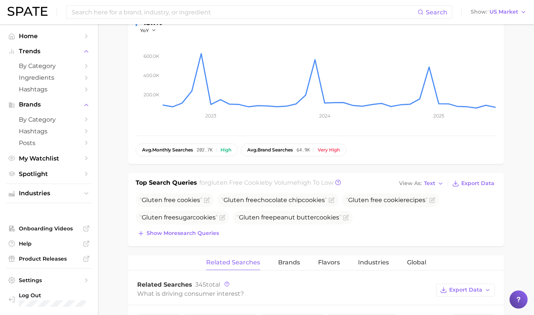
scroll to position [141, 0]
click at [186, 232] on span "Show more search queries" at bounding box center [183, 232] width 72 height 6
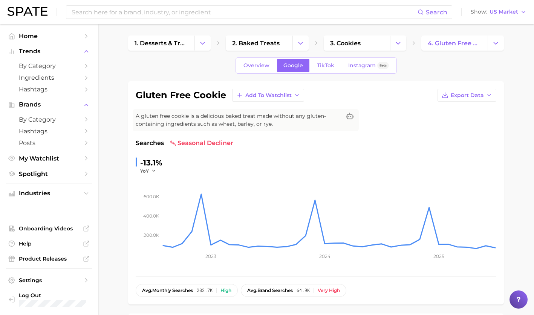
scroll to position [0, 0]
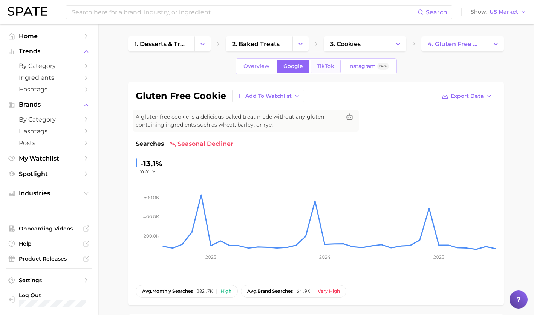
click at [324, 71] on link "TikTok" at bounding box center [326, 66] width 30 height 13
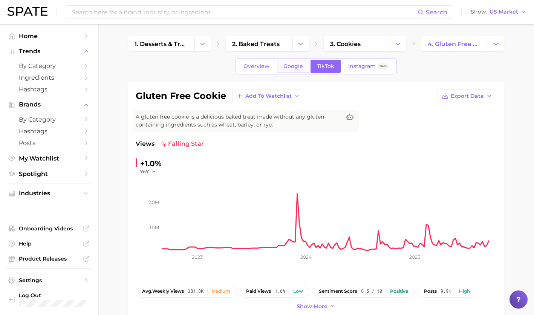
click at [291, 61] on link "Google" at bounding box center [293, 66] width 32 height 13
